Goal: Transaction & Acquisition: Purchase product/service

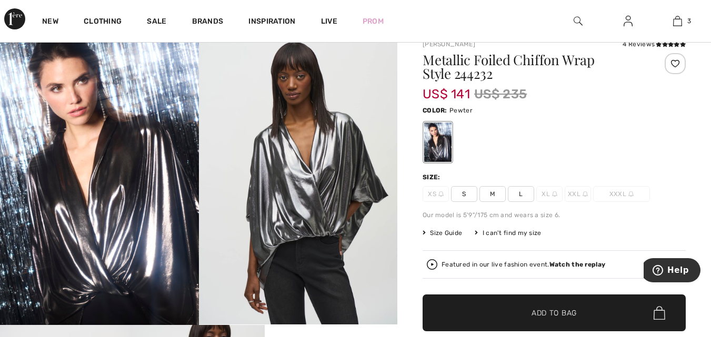
scroll to position [33, 0]
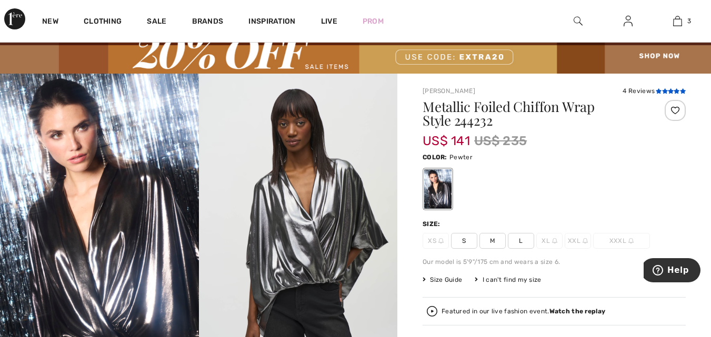
click at [667, 92] on icon at bounding box center [670, 90] width 6 height 5
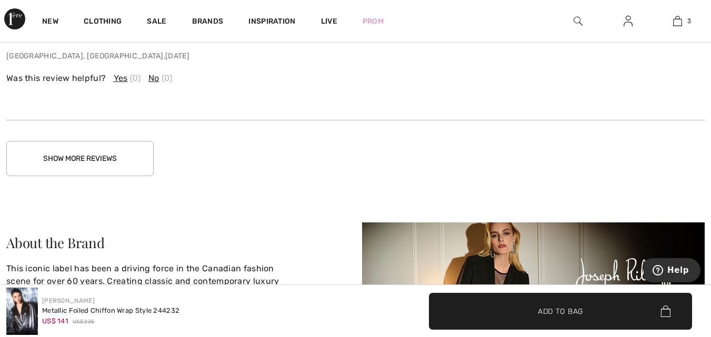
scroll to position [2063, 0]
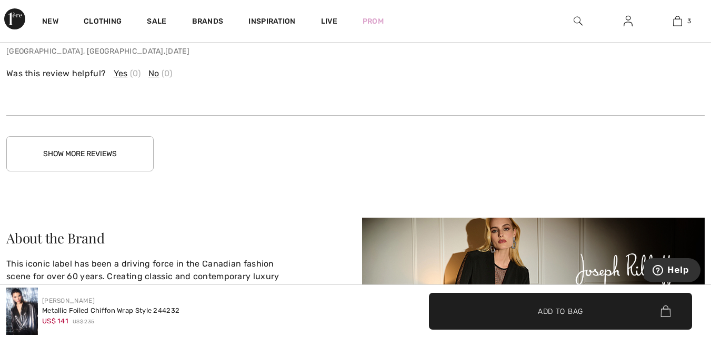
click at [89, 153] on button "Show More Reviews" at bounding box center [79, 153] width 147 height 35
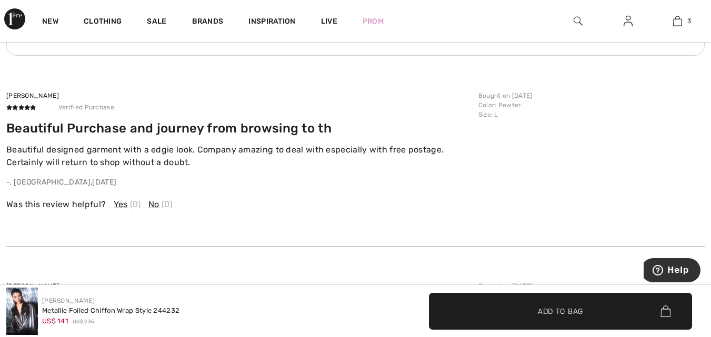
scroll to position [1939, 0]
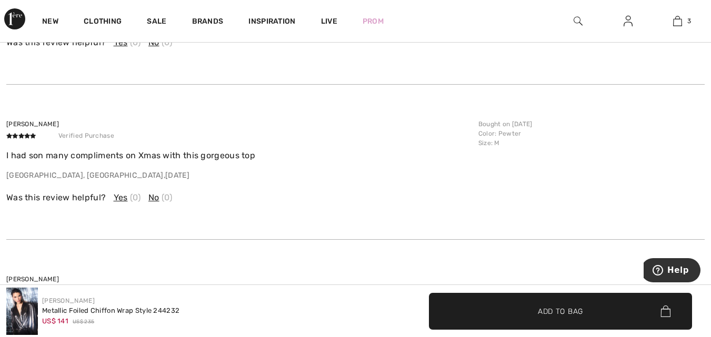
click at [120, 199] on span "Yes" at bounding box center [121, 197] width 14 height 13
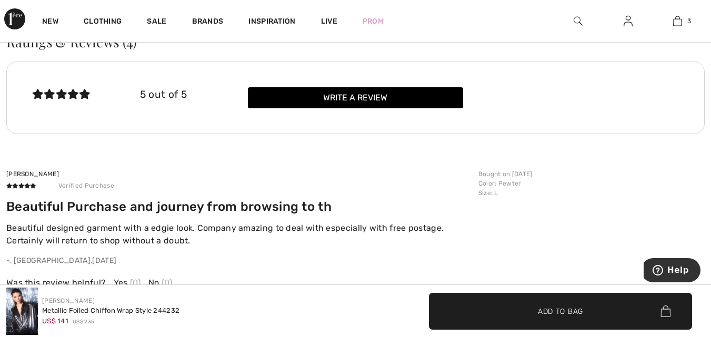
scroll to position [1740, 0]
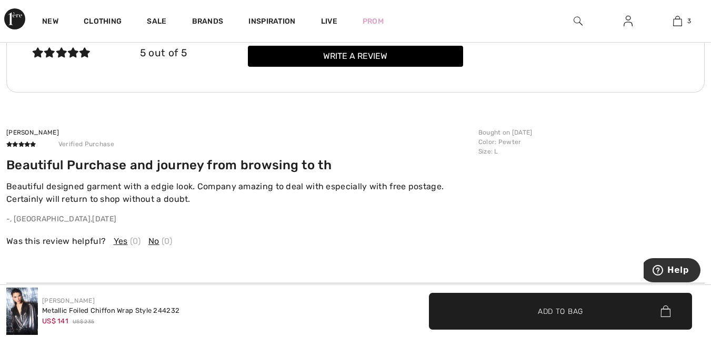
click at [118, 240] on span "Yes" at bounding box center [121, 241] width 14 height 13
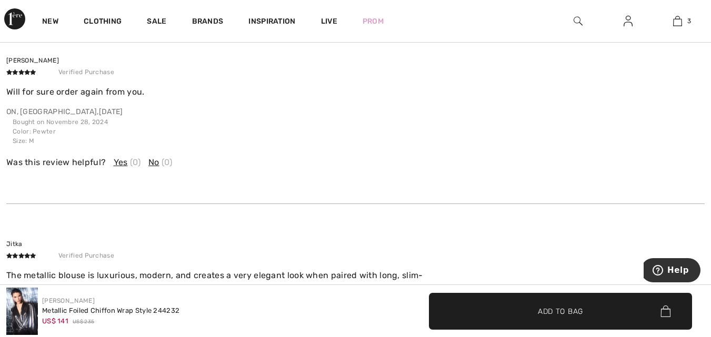
scroll to position [2174, 0]
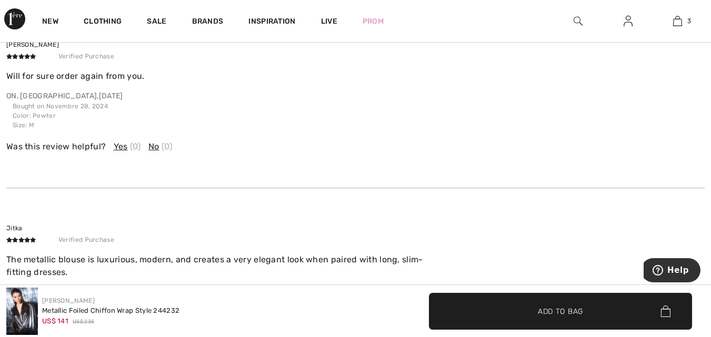
click at [117, 148] on span "Yes" at bounding box center [121, 146] width 14 height 13
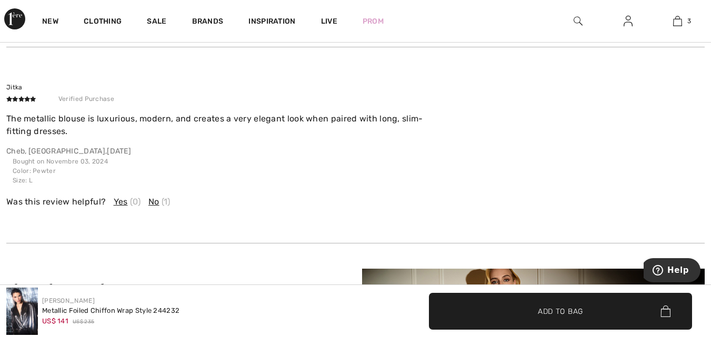
scroll to position [2325, 0]
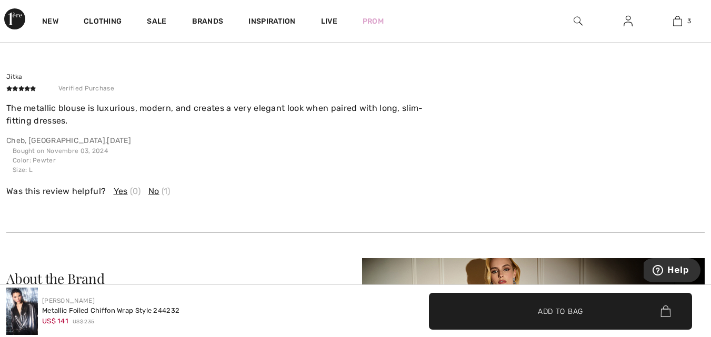
click at [148, 191] on span "No" at bounding box center [153, 191] width 11 height 13
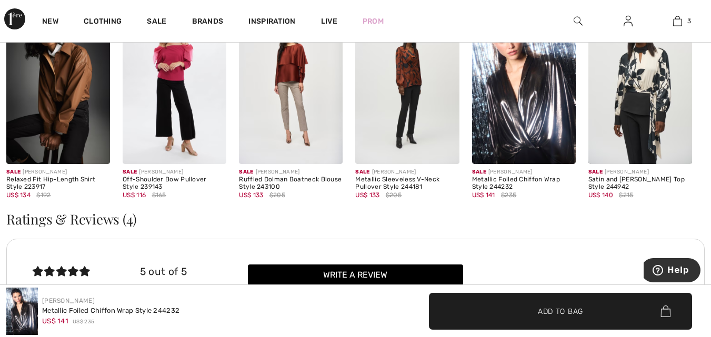
scroll to position [1547, 0]
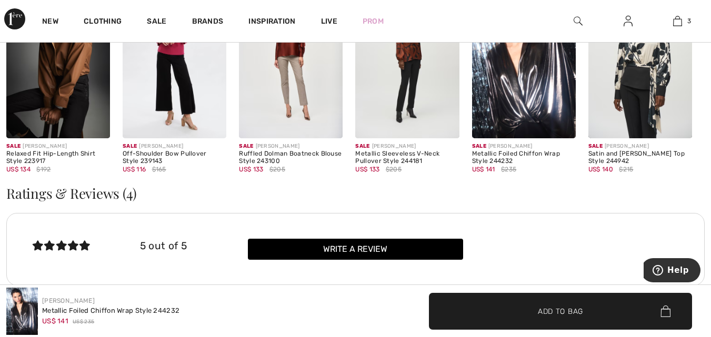
click at [530, 103] on img at bounding box center [524, 61] width 104 height 156
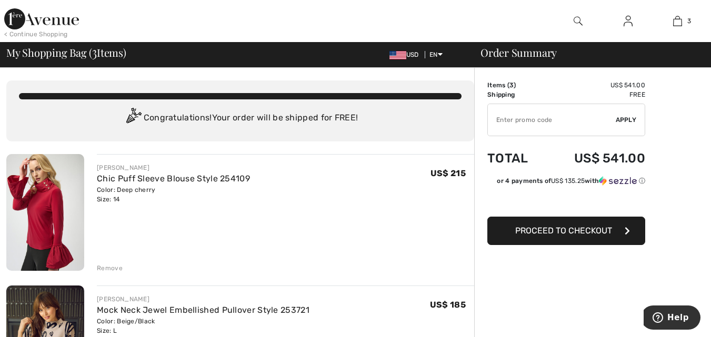
click at [105, 266] on div "Remove" at bounding box center [110, 267] width 26 height 9
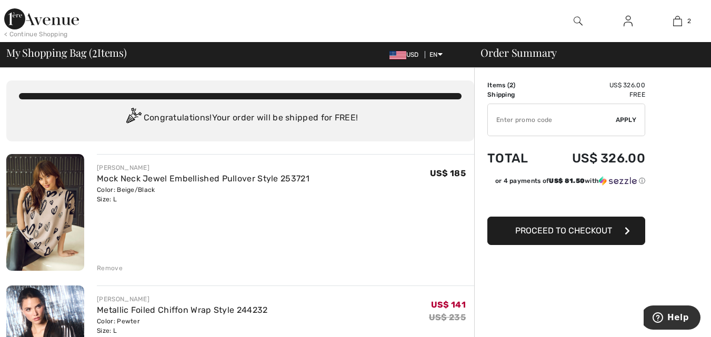
click at [104, 267] on div "Remove" at bounding box center [110, 267] width 26 height 9
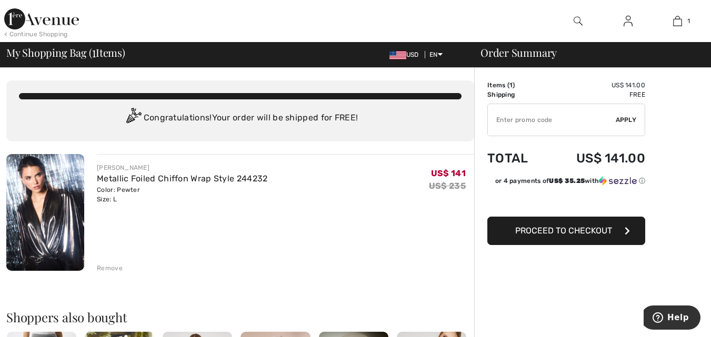
click at [497, 120] on input "TEXT" at bounding box center [552, 120] width 128 height 32
type input "EXTRA20"
click at [622, 121] on span "Apply" at bounding box center [625, 119] width 21 height 9
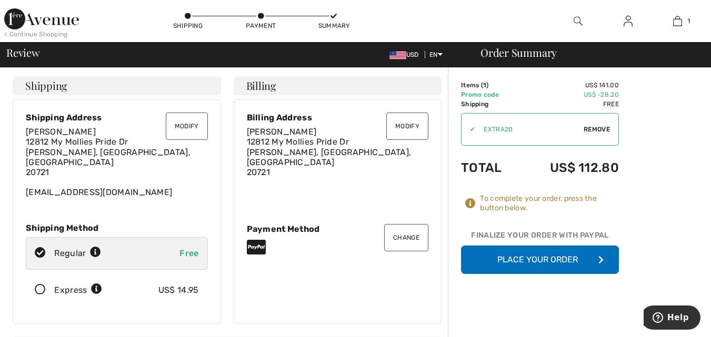
click at [189, 126] on button "Modify" at bounding box center [187, 126] width 42 height 27
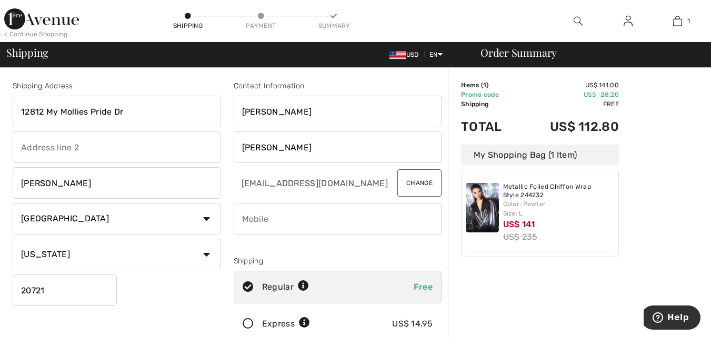
click at [52, 288] on input "20721" at bounding box center [65, 291] width 104 height 32
type input "20720"
click at [274, 218] on input "phone" at bounding box center [338, 219] width 208 height 32
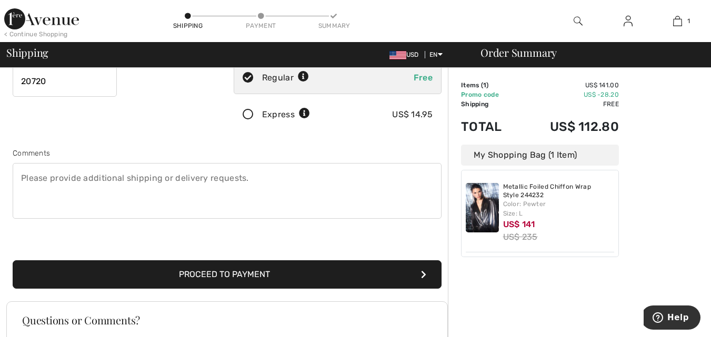
scroll to position [221, 0]
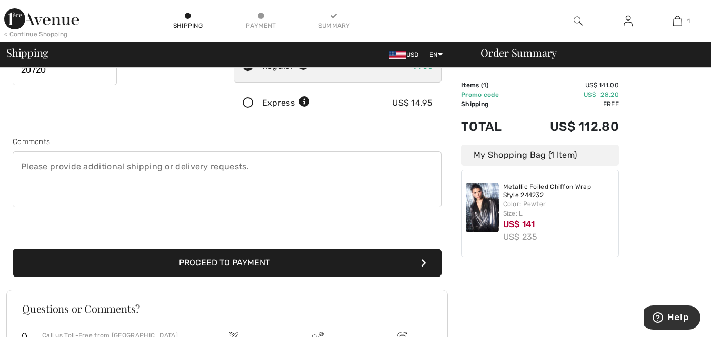
type input "3013320798"
click at [241, 260] on button "Proceed to Payment" at bounding box center [227, 263] width 429 height 28
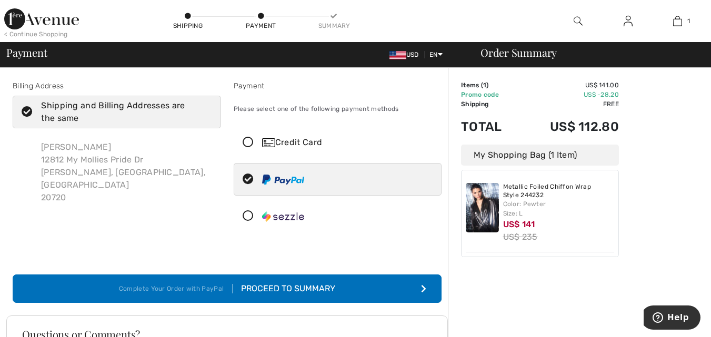
click at [276, 177] on img at bounding box center [283, 180] width 42 height 10
radio input "true"
click at [287, 288] on div "Proceed to Summary" at bounding box center [283, 288] width 103 height 13
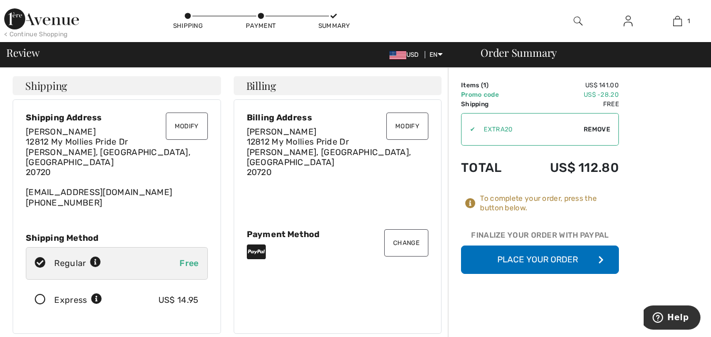
drag, startPoint x: 552, startPoint y: 254, endPoint x: 718, endPoint y: 231, distance: 167.8
click at [710, 251] on html "We value your privacy We use cookies to enhance your browsing experience, serve…" at bounding box center [355, 168] width 711 height 337
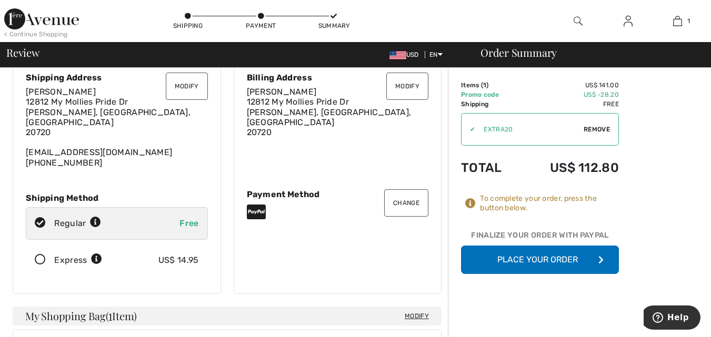
scroll to position [29, 0]
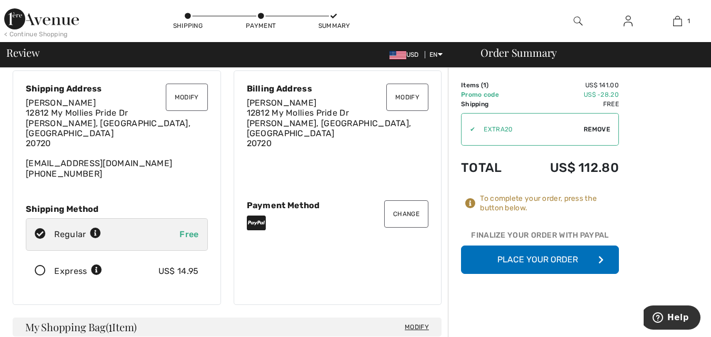
click at [522, 256] on button "Place Your Order" at bounding box center [540, 260] width 158 height 28
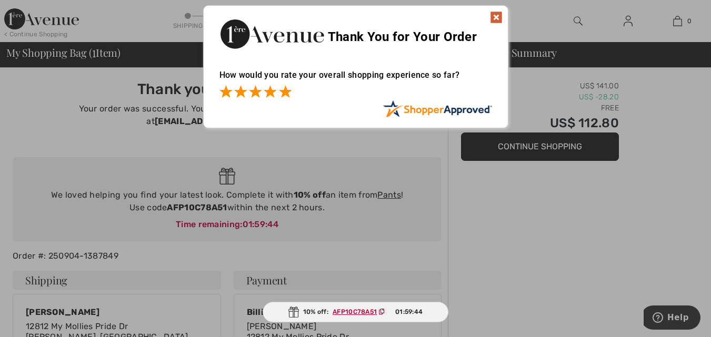
click at [287, 95] on span at bounding box center [285, 91] width 13 height 13
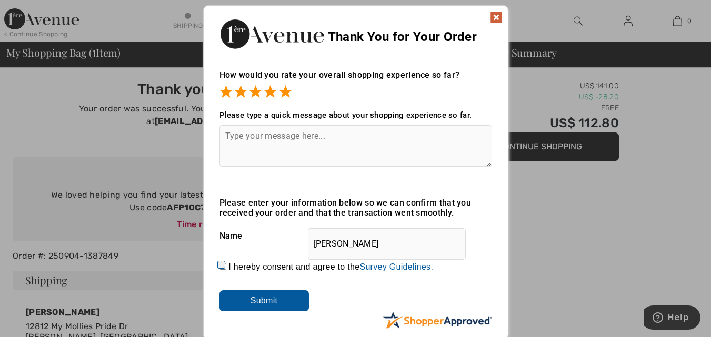
click at [494, 15] on img at bounding box center [496, 17] width 13 height 13
